Goal: Task Accomplishment & Management: Complete application form

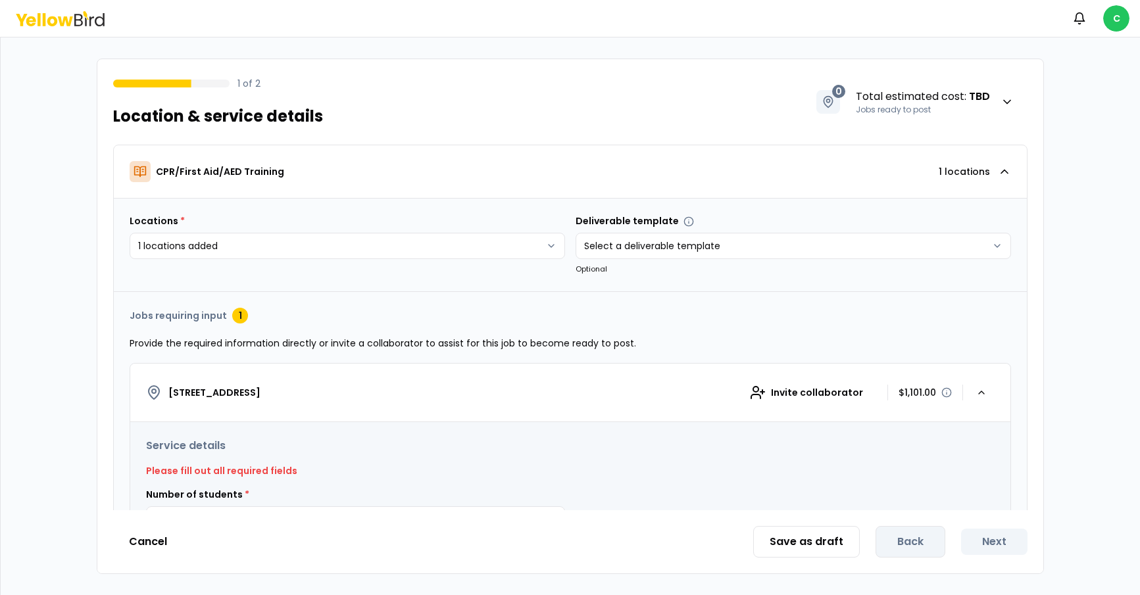
scroll to position [355, 0]
